Goal: Task Accomplishment & Management: Use online tool/utility

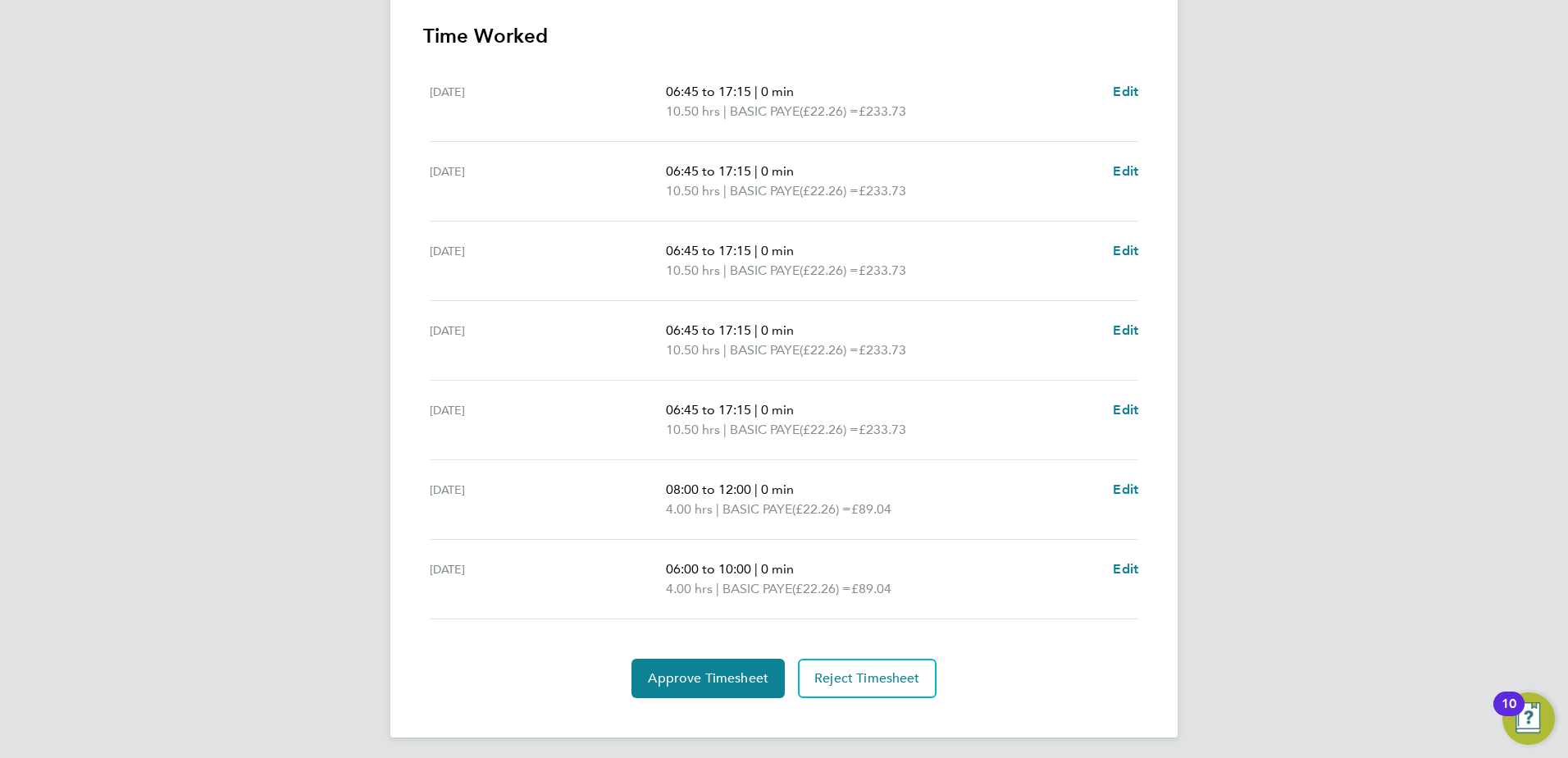
scroll to position [467, 0]
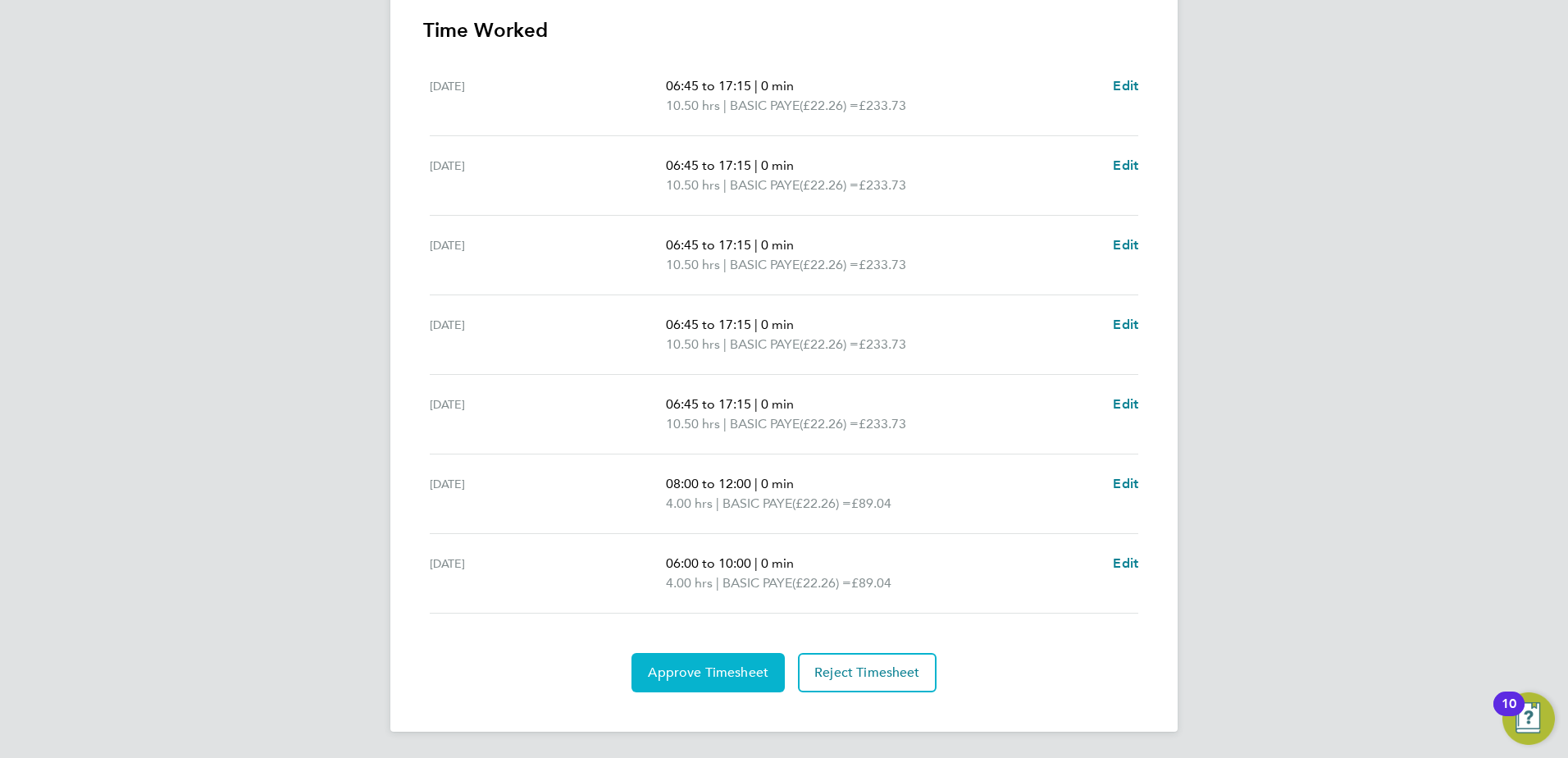
click at [692, 681] on button "Approve Timesheet" at bounding box center [707, 672] width 153 height 39
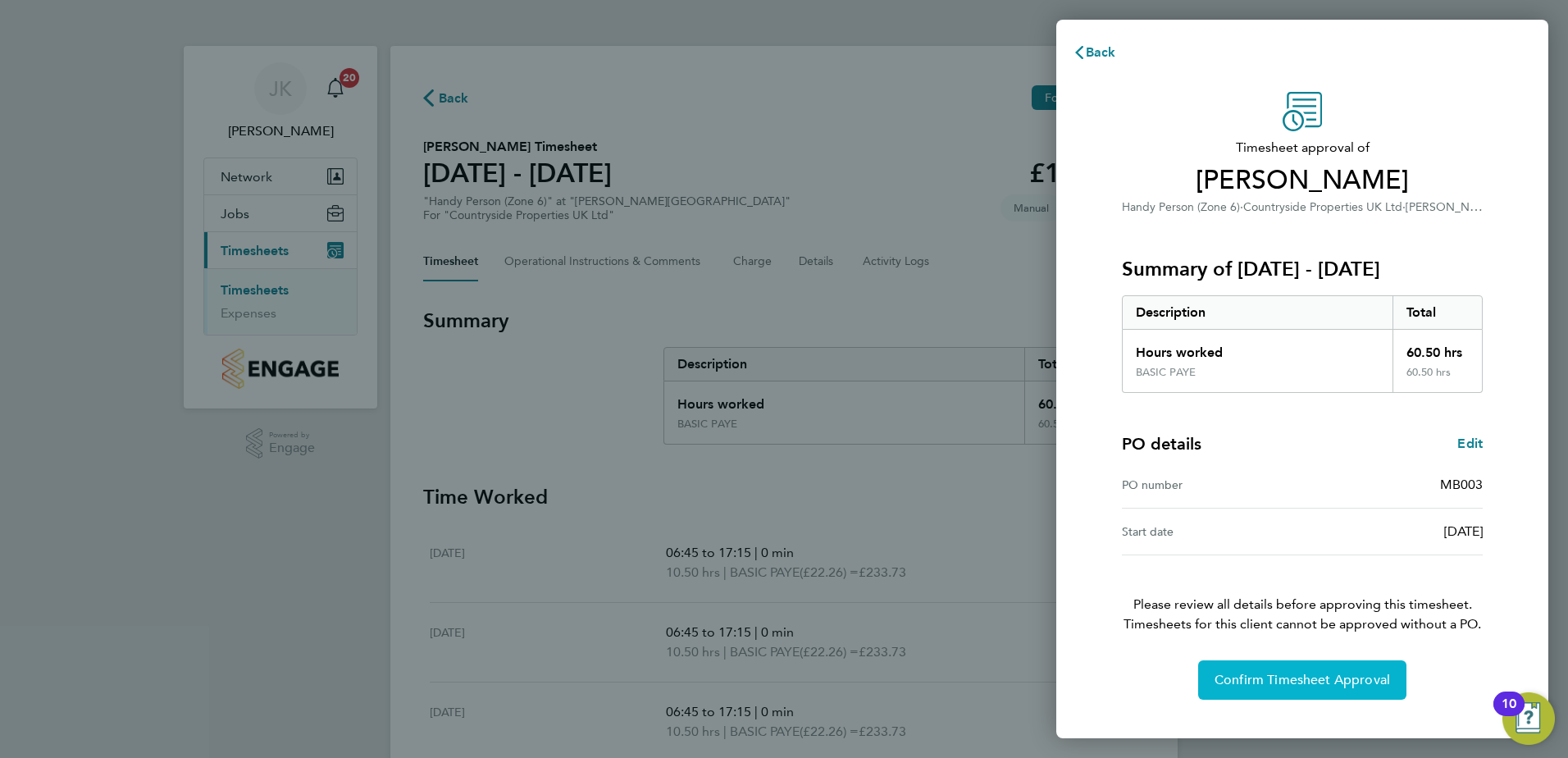
click at [1361, 665] on button "Confirm Timesheet Approval" at bounding box center [1302, 680] width 208 height 39
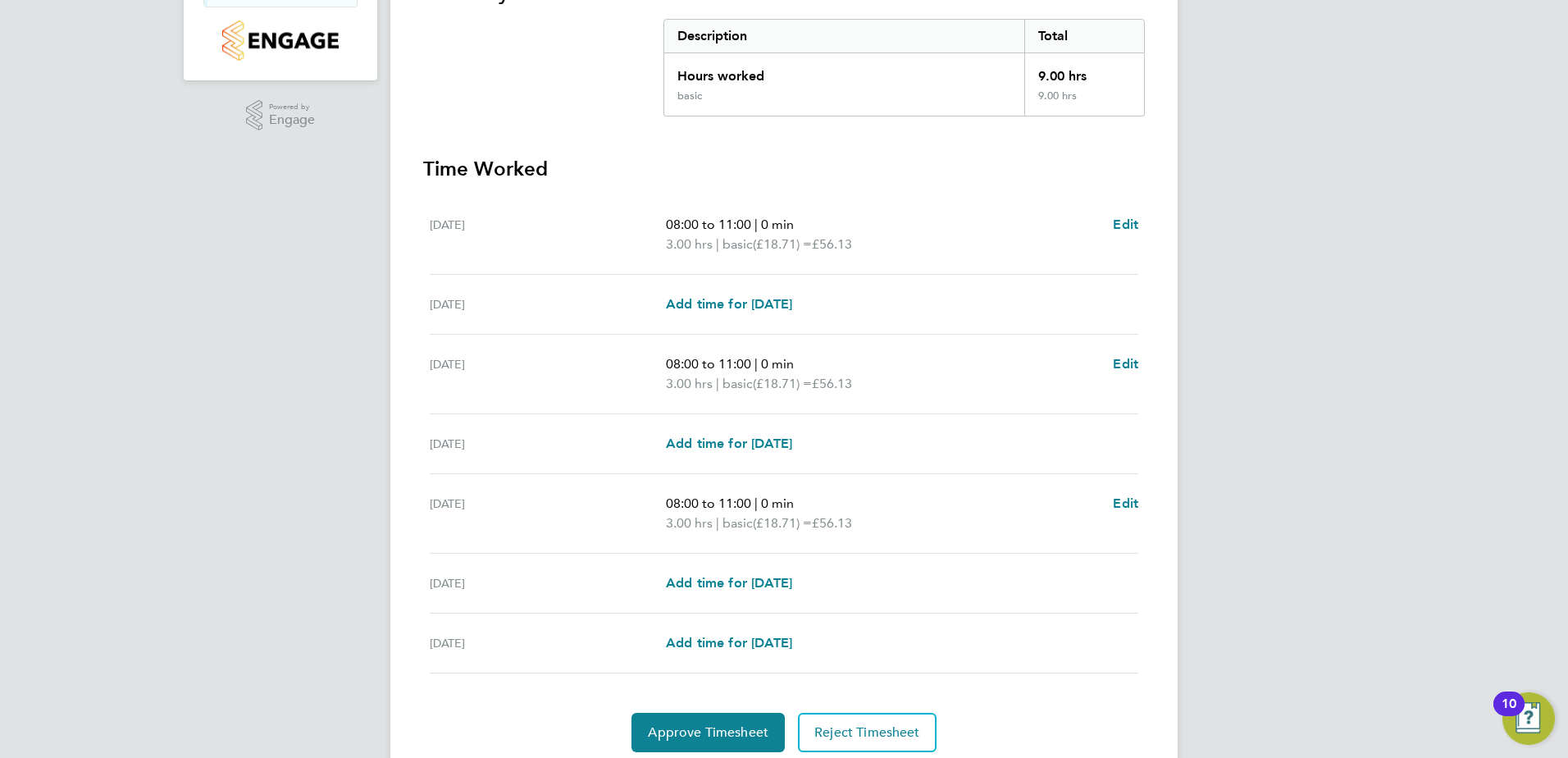
scroll to position [330, 0]
click at [692, 723] on span "Approve Timesheet" at bounding box center [707, 731] width 120 height 17
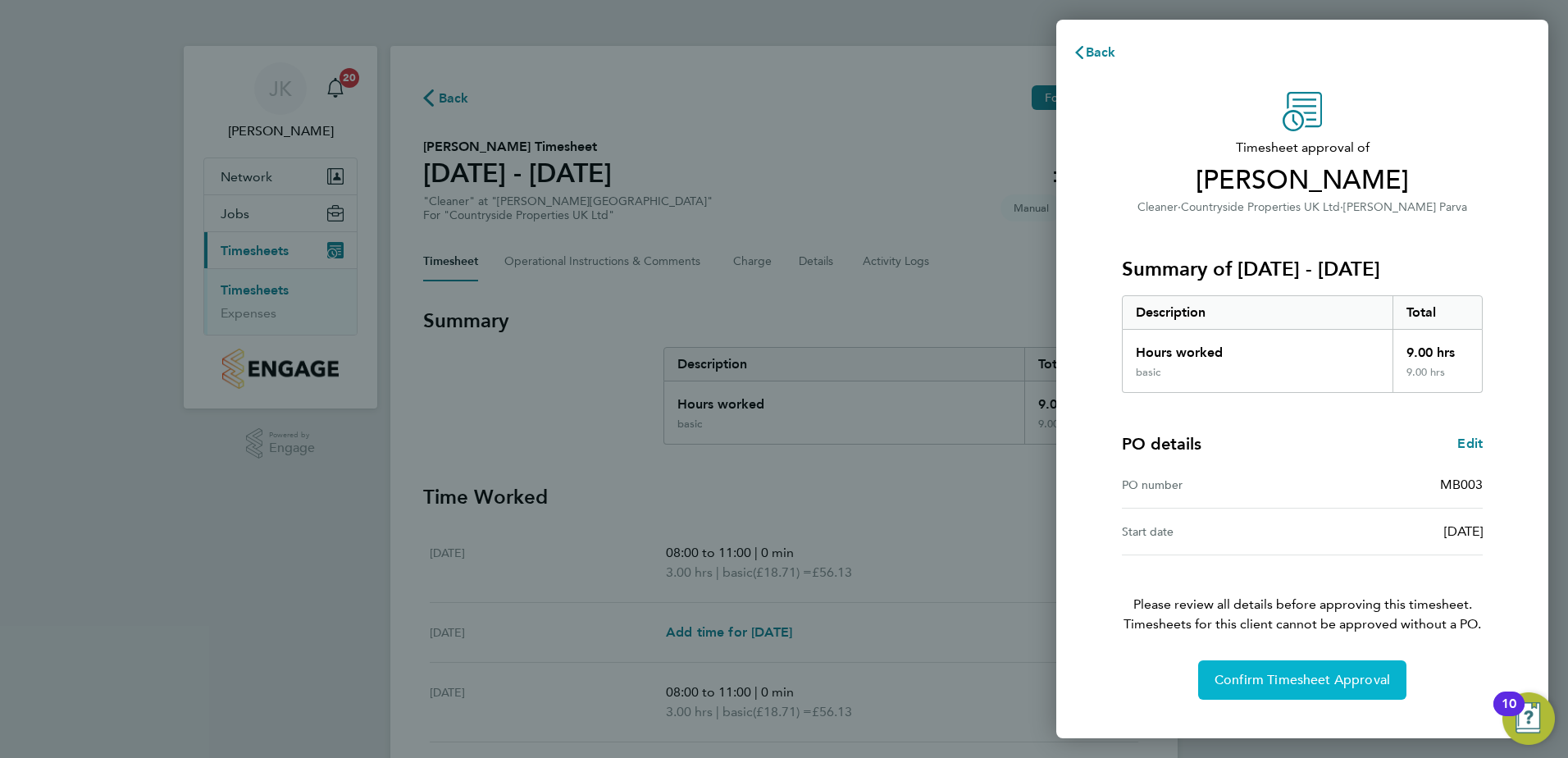
click at [1263, 690] on button "Confirm Timesheet Approval" at bounding box center [1302, 680] width 208 height 39
